Goal: Communication & Community: Ask a question

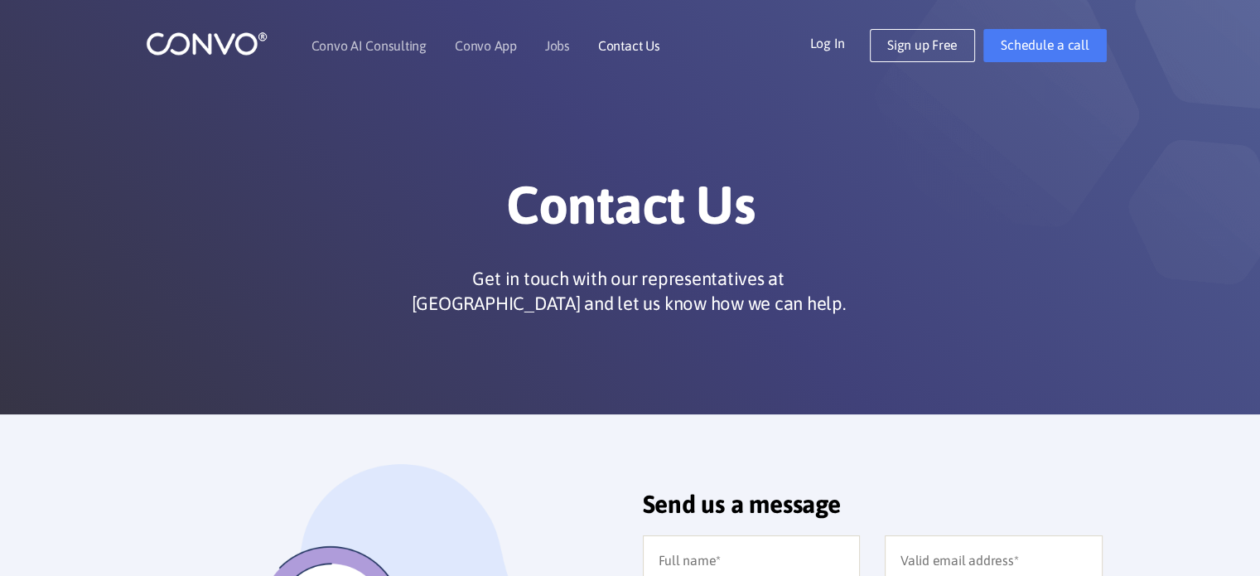
click at [636, 46] on link "Contact Us" at bounding box center [629, 45] width 62 height 13
click at [625, 46] on link "Contact Us" at bounding box center [629, 45] width 62 height 13
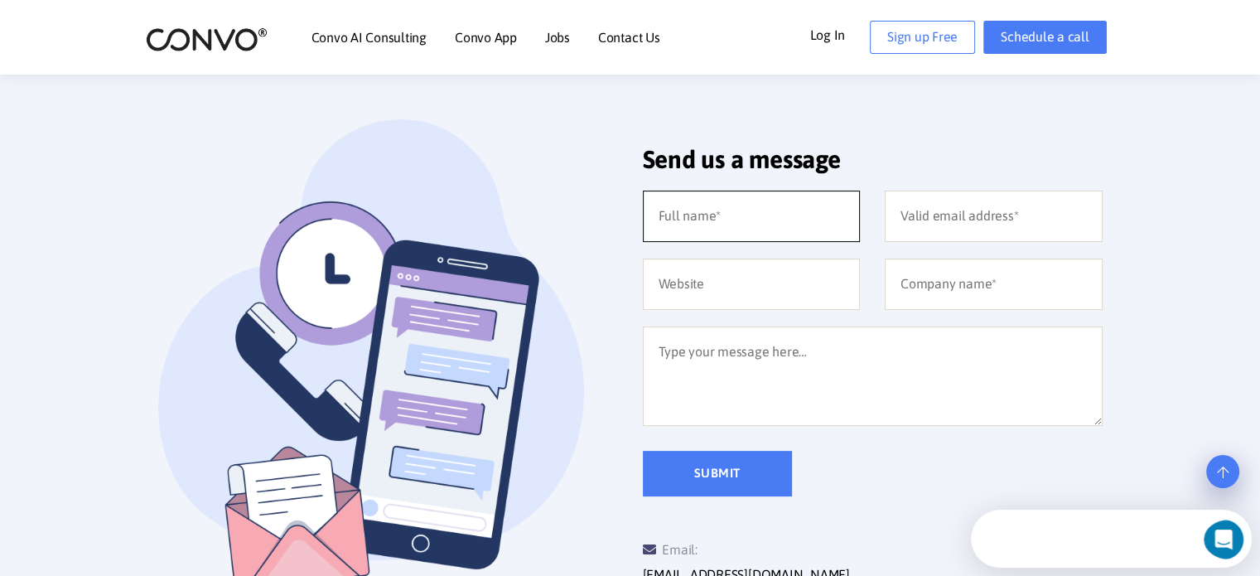
click at [685, 220] on input "text" at bounding box center [752, 216] width 218 height 51
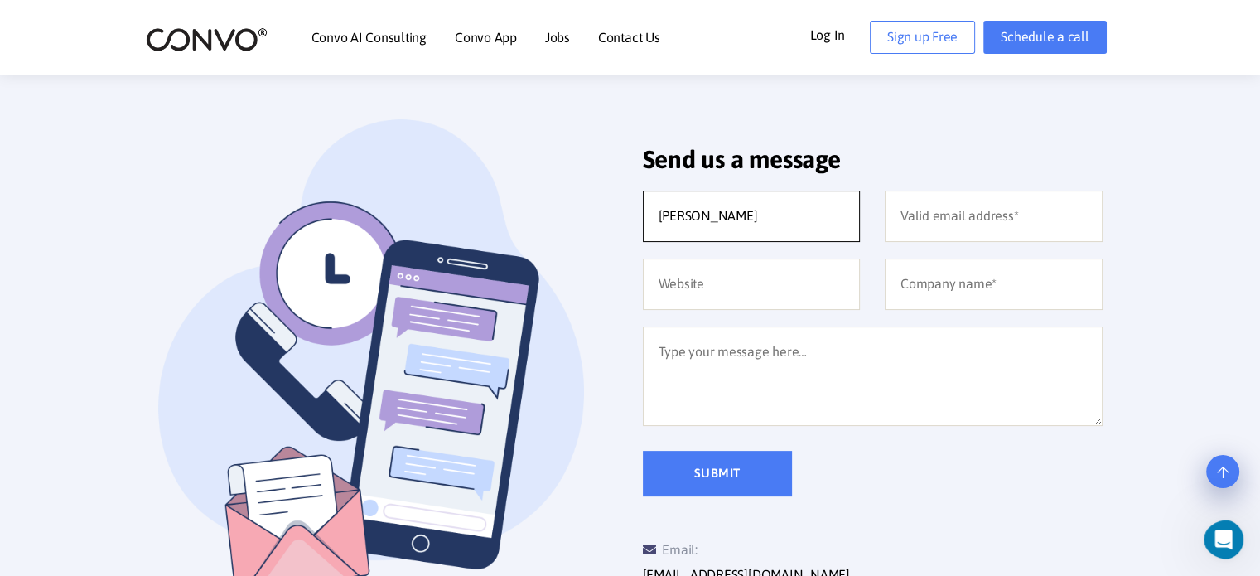
type input "Annabelle Blackham"
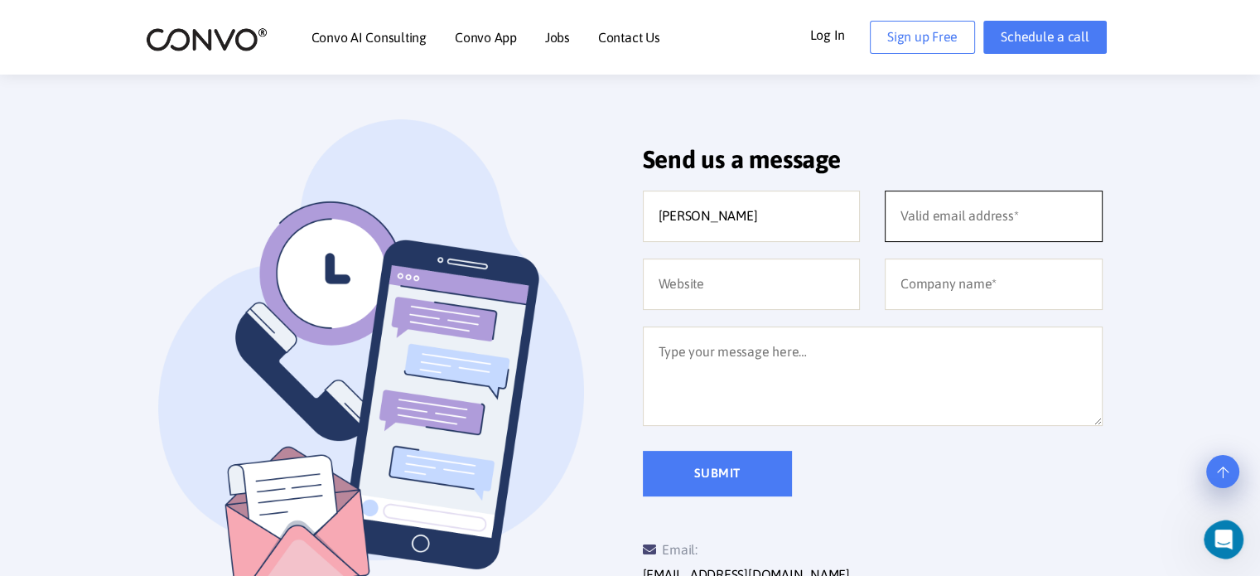
click at [902, 212] on input "email" at bounding box center [994, 216] width 218 height 51
type input "annabelle.blackham@thalidomidetrust.org"
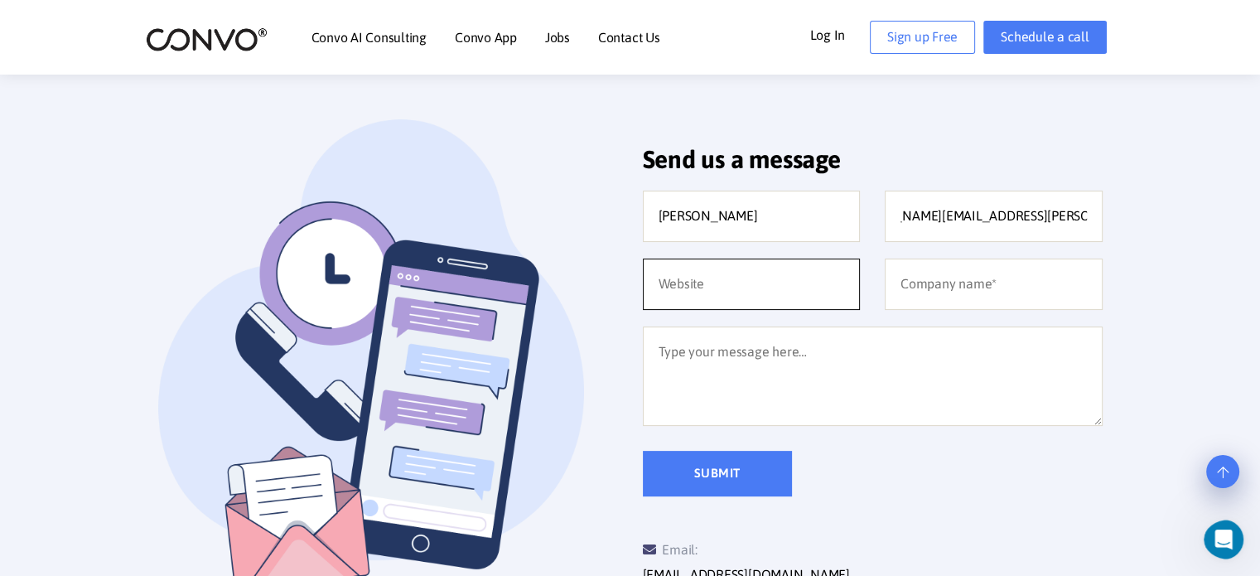
click at [765, 279] on input "text" at bounding box center [752, 283] width 218 height 51
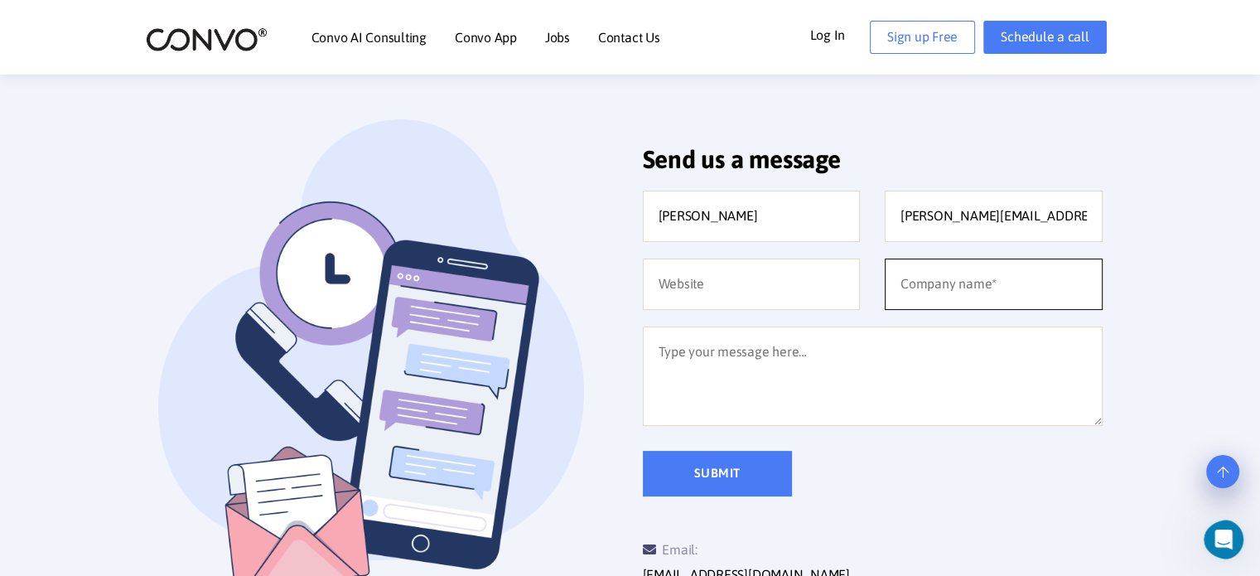
click at [992, 285] on input "text" at bounding box center [994, 283] width 218 height 51
